Goal: Transaction & Acquisition: Purchase product/service

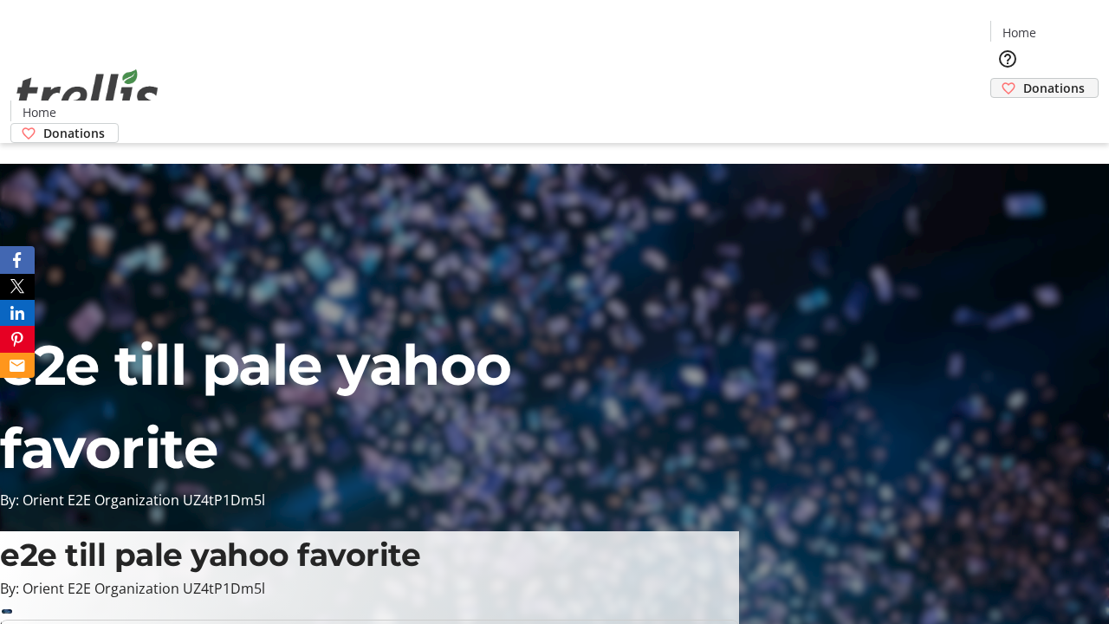
click at [1023, 79] on span "Donations" at bounding box center [1054, 88] width 62 height 18
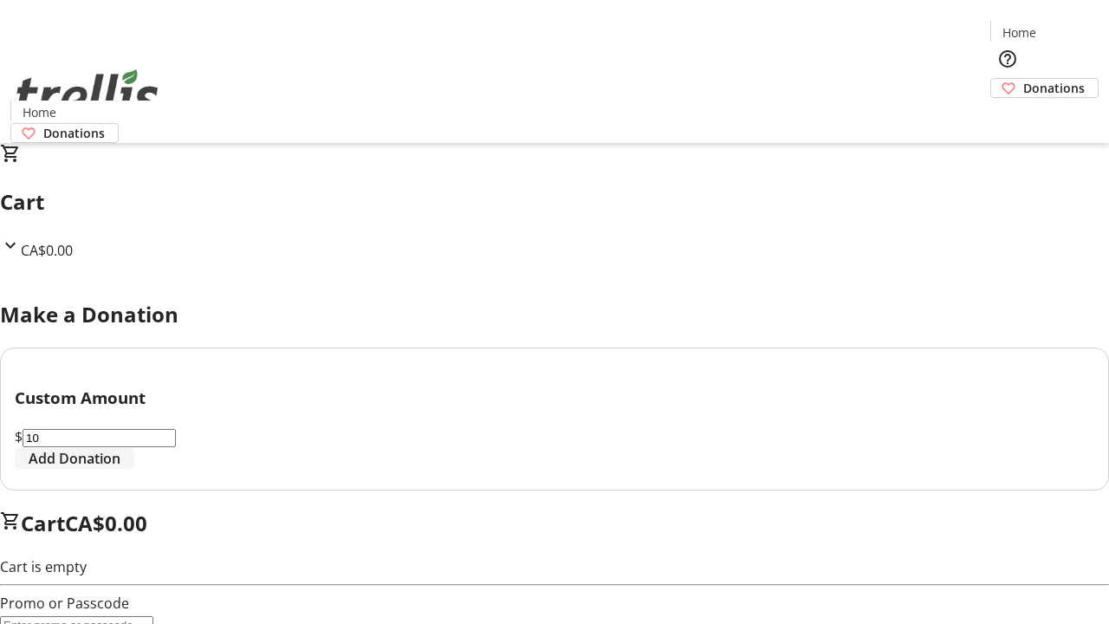
click at [120, 469] on span "Add Donation" at bounding box center [75, 458] width 92 height 21
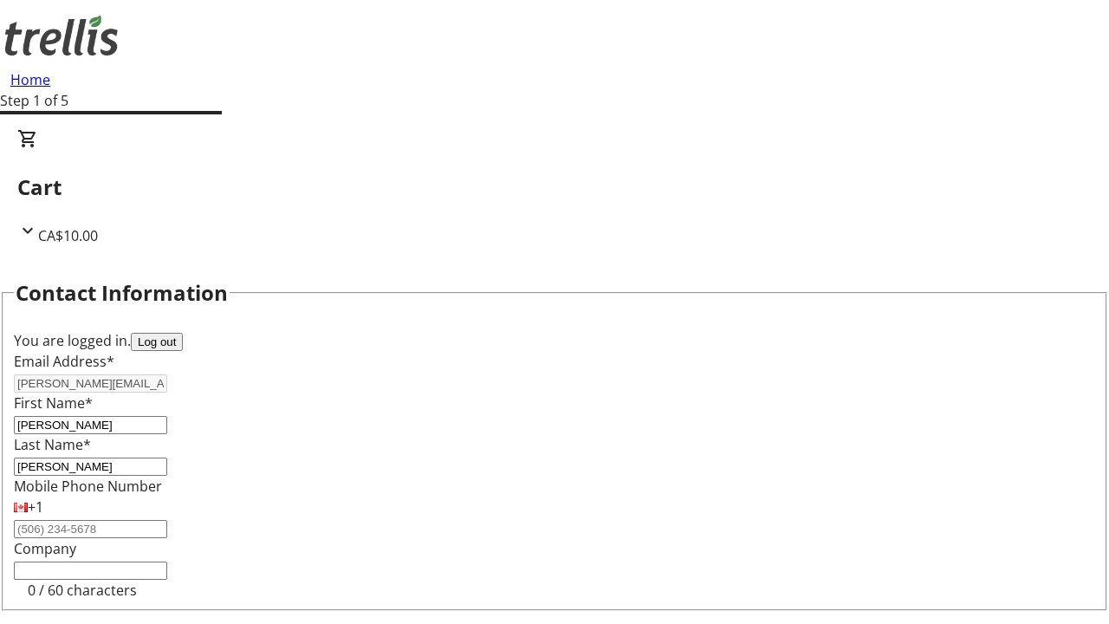
select select "CA"
type input "[STREET_ADDRESS][PERSON_NAME]"
type input "Kelowna"
select select "BC"
type input "Kelowna"
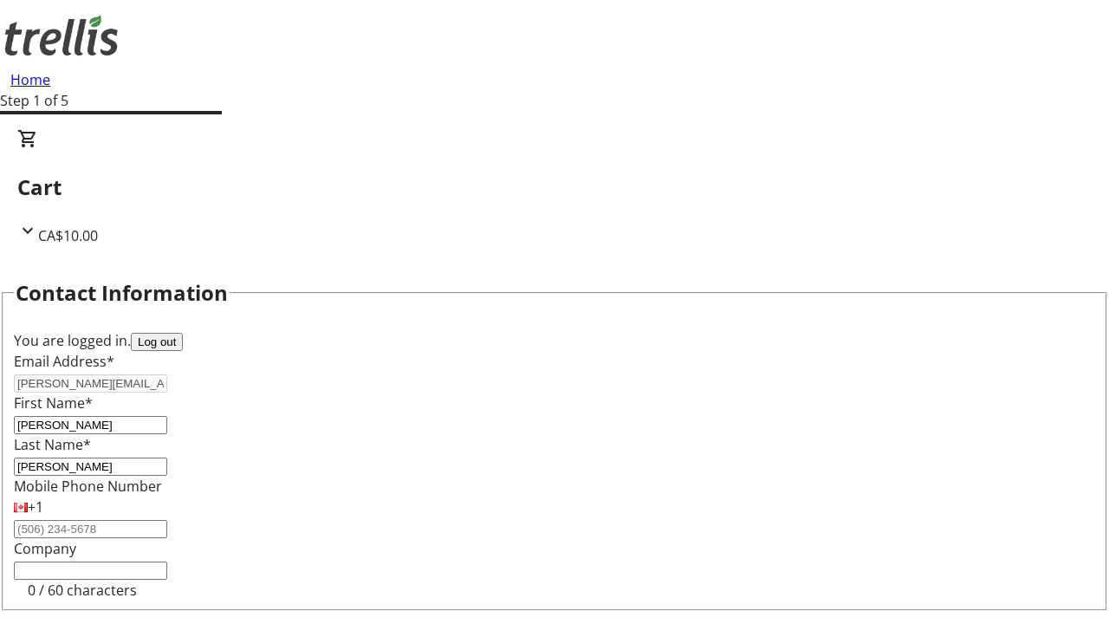
type input "V1Y 0C2"
